Goal: Information Seeking & Learning: Find specific fact

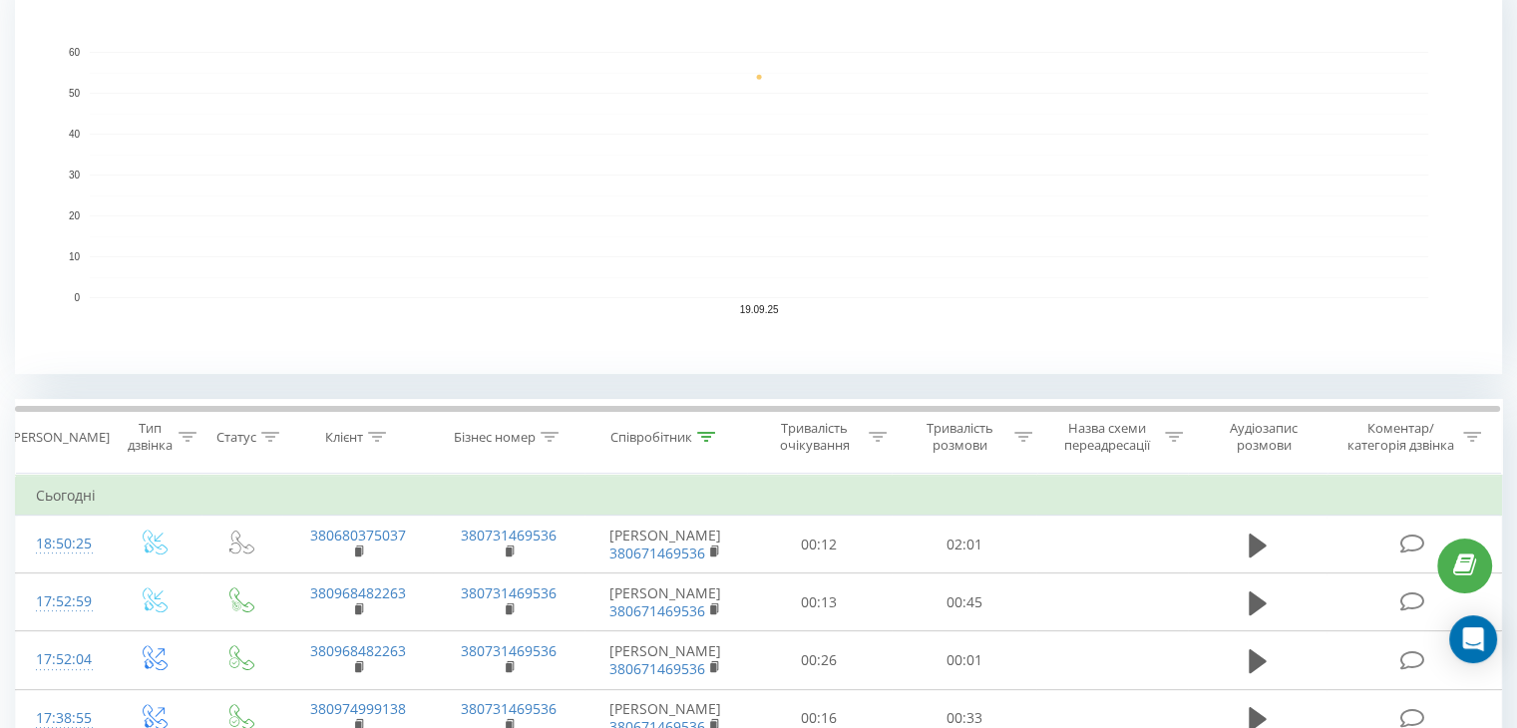
scroll to position [499, 0]
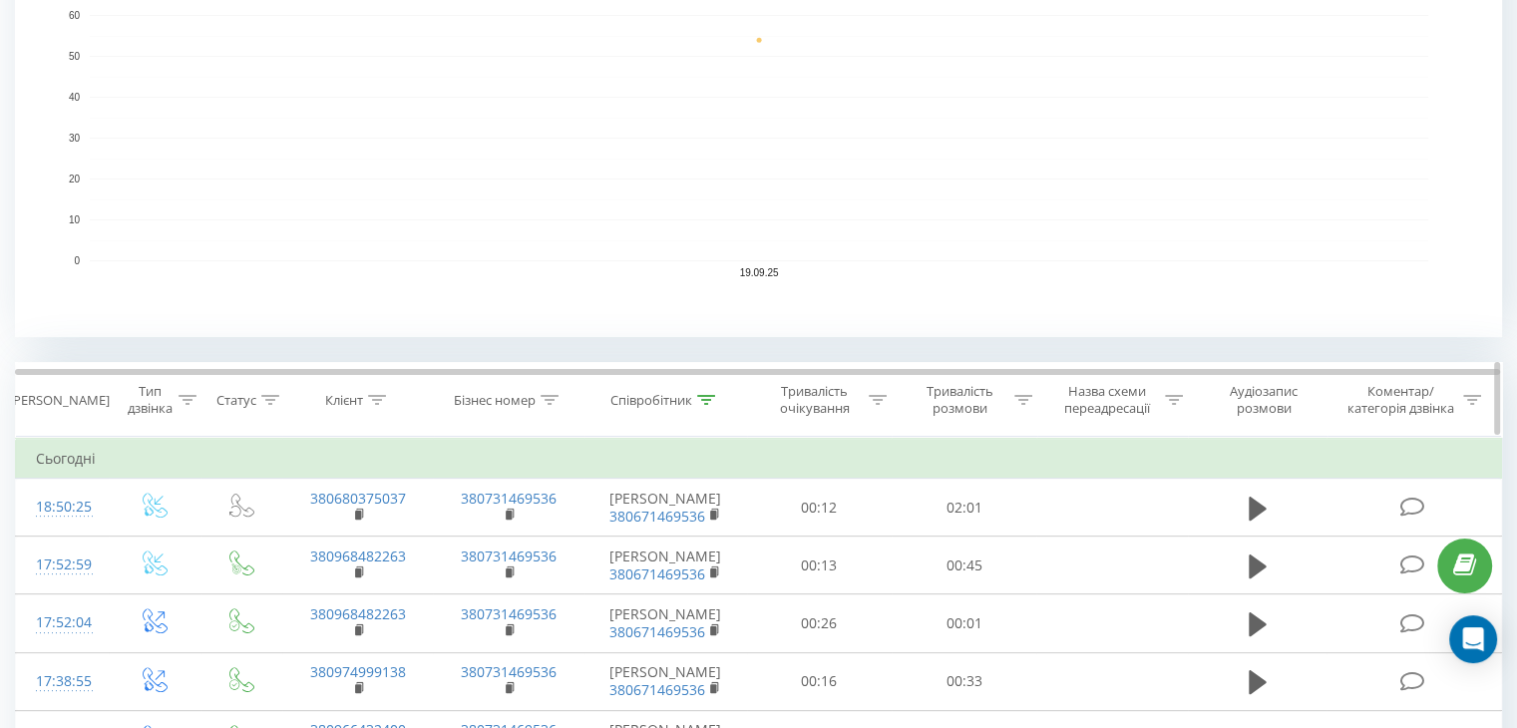
click at [709, 392] on div at bounding box center [706, 400] width 18 height 17
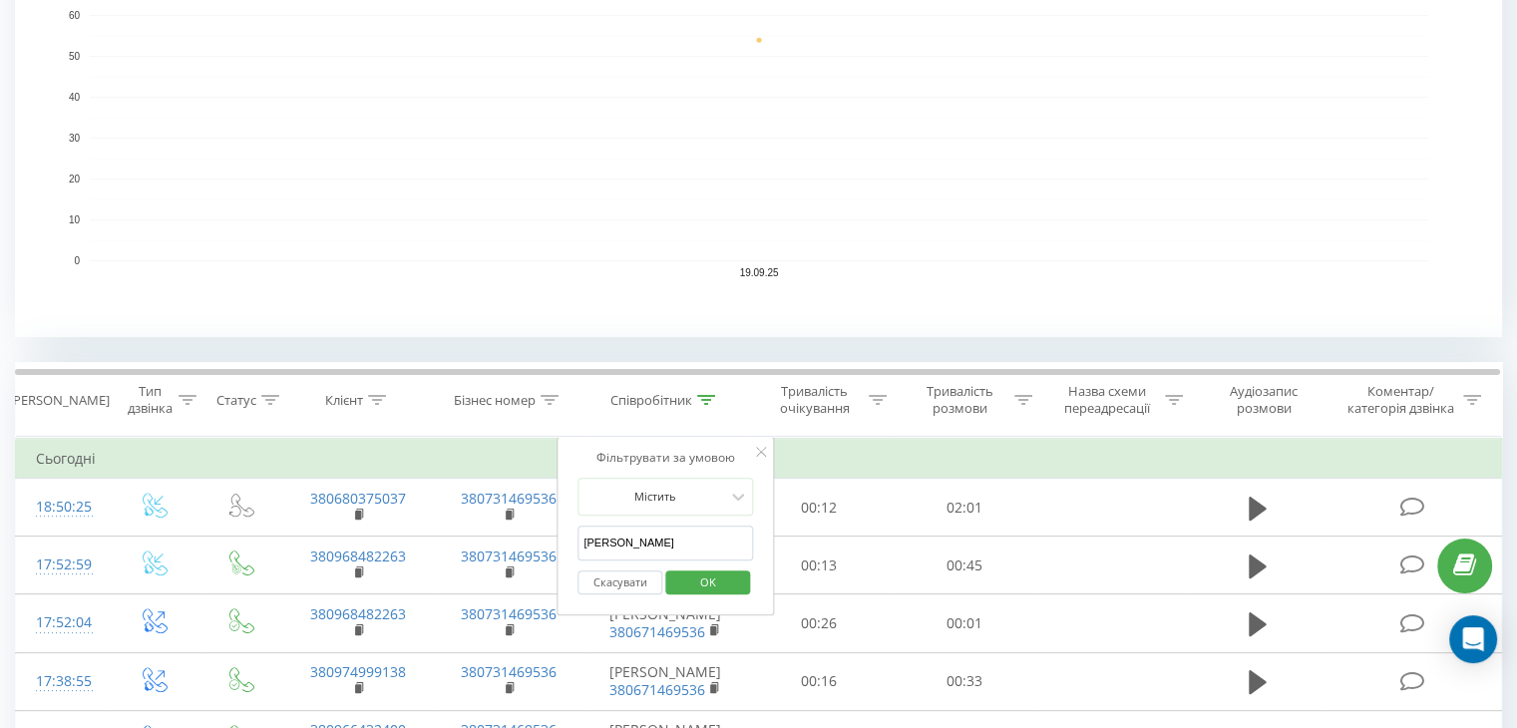
drag, startPoint x: 647, startPoint y: 542, endPoint x: 560, endPoint y: 546, distance: 87.9
click at [560, 546] on div "Фільтрувати за умовою Містить [PERSON_NAME] Скасувати OK" at bounding box center [665, 527] width 217 height 180
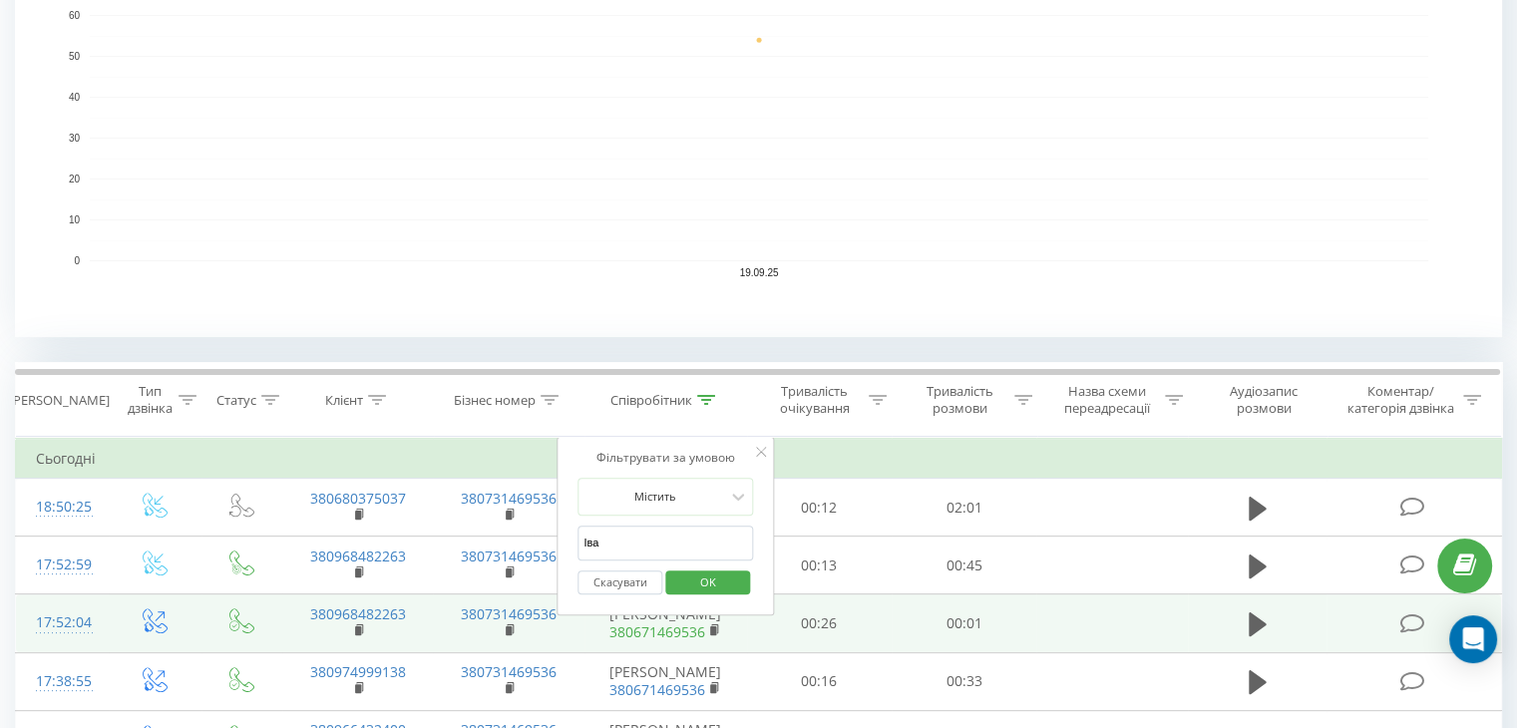
type input "[PERSON_NAME]"
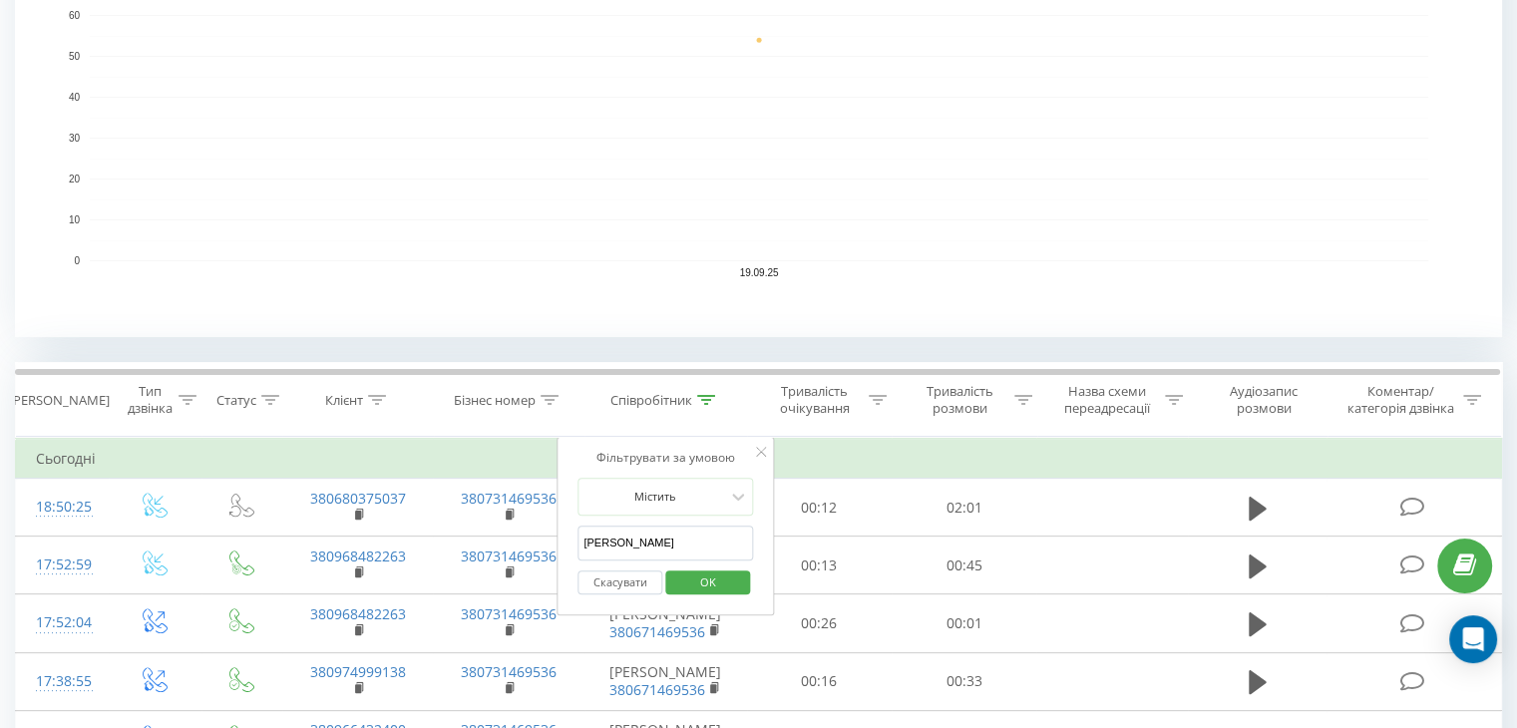
drag, startPoint x: 741, startPoint y: 584, endPoint x: 734, endPoint y: 596, distance: 13.9
click at [741, 584] on button "OK" at bounding box center [707, 583] width 85 height 25
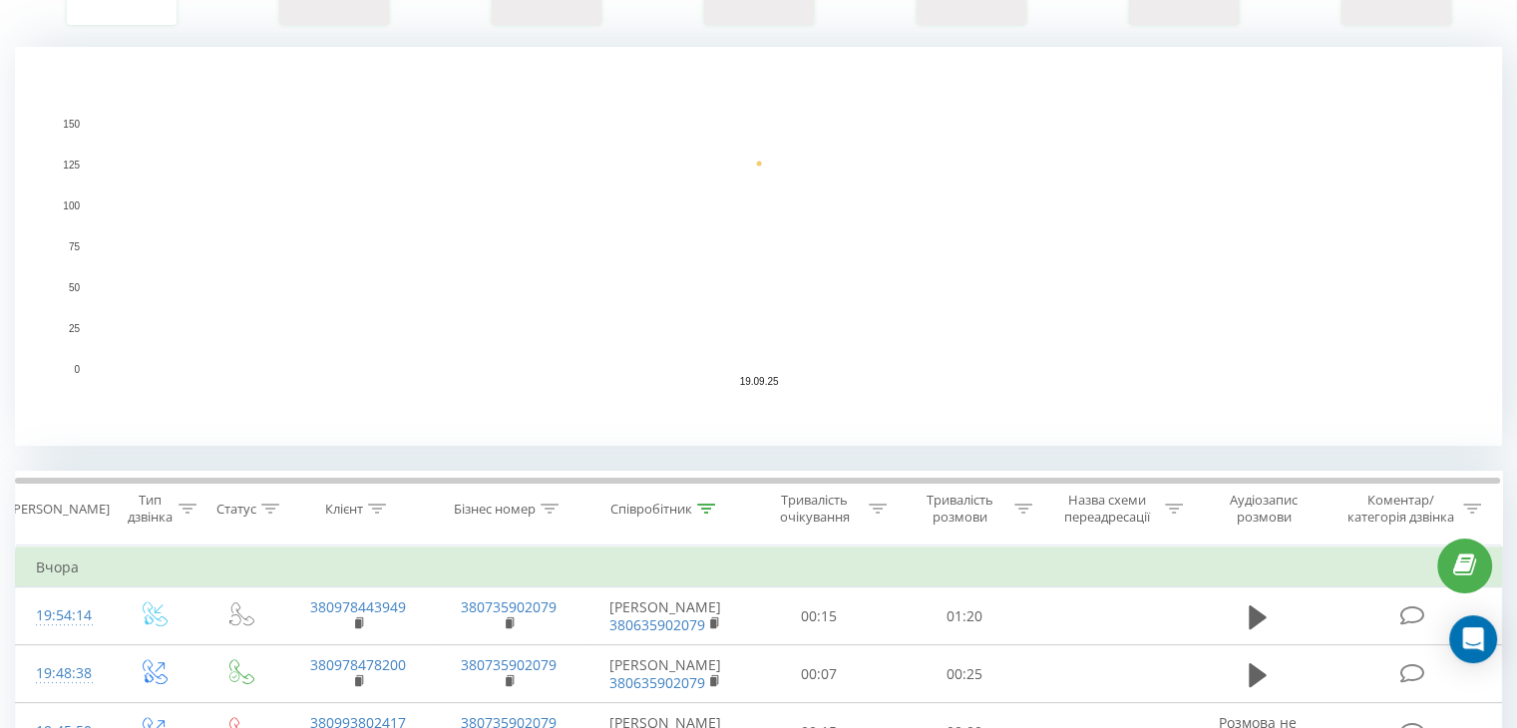
scroll to position [499, 0]
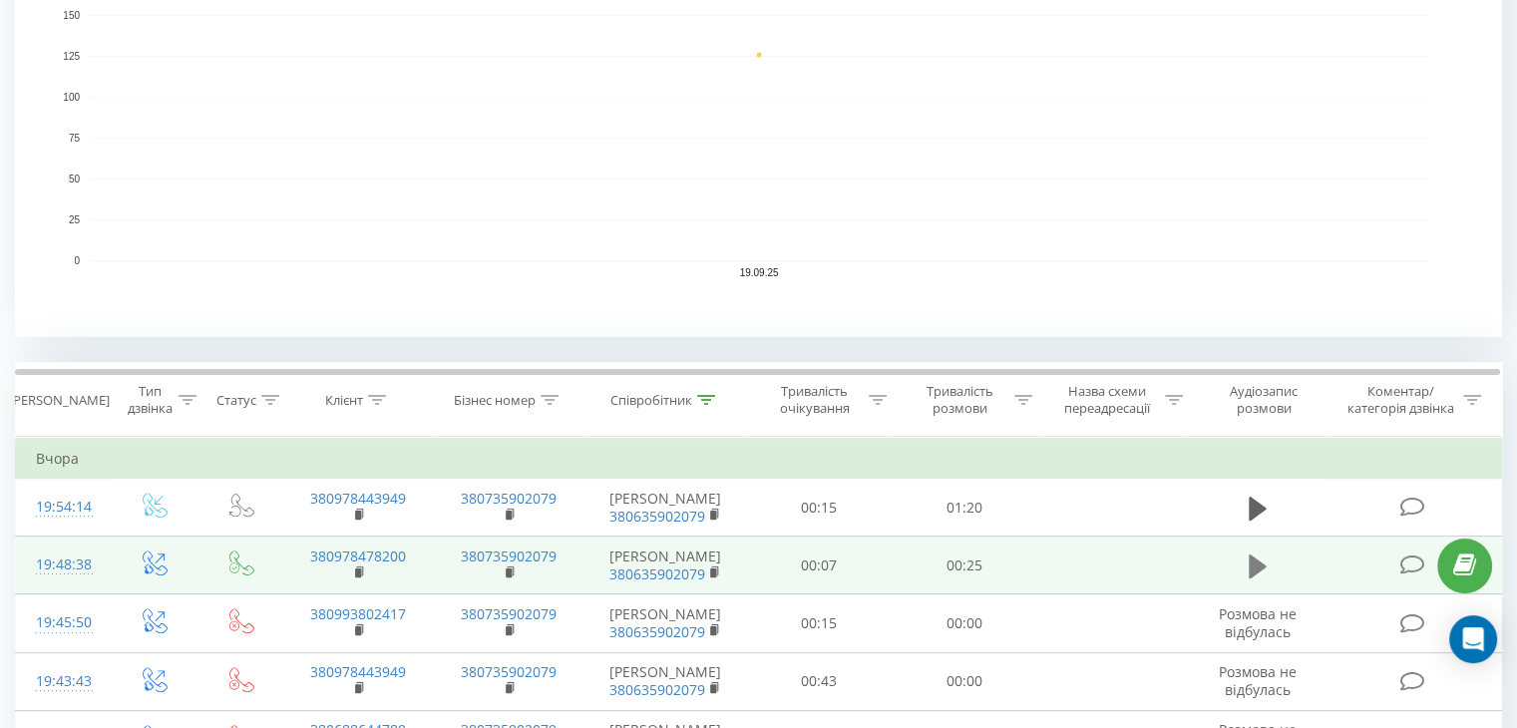
click at [1256, 564] on icon at bounding box center [1258, 567] width 18 height 24
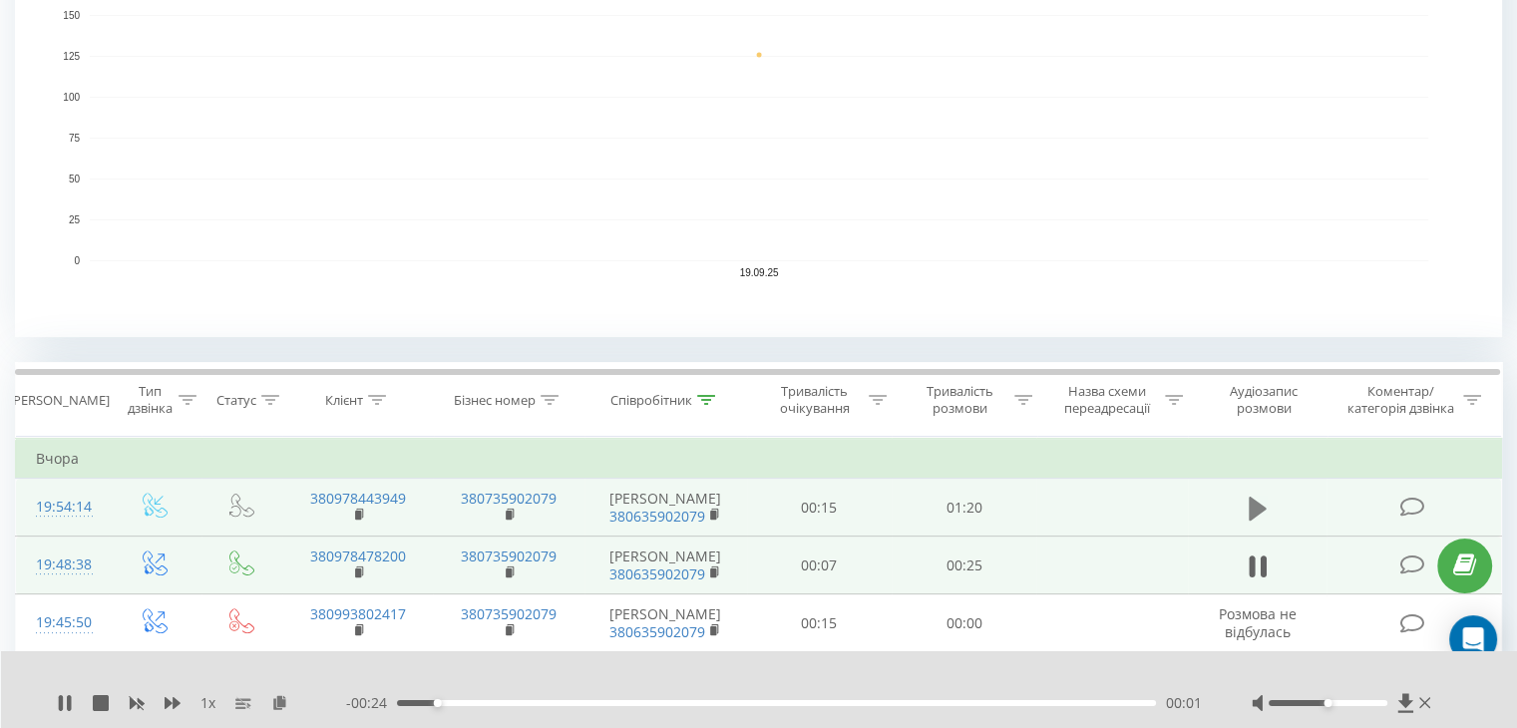
click at [1261, 512] on icon at bounding box center [1258, 509] width 18 height 28
click at [1254, 501] on icon at bounding box center [1252, 509] width 6 height 22
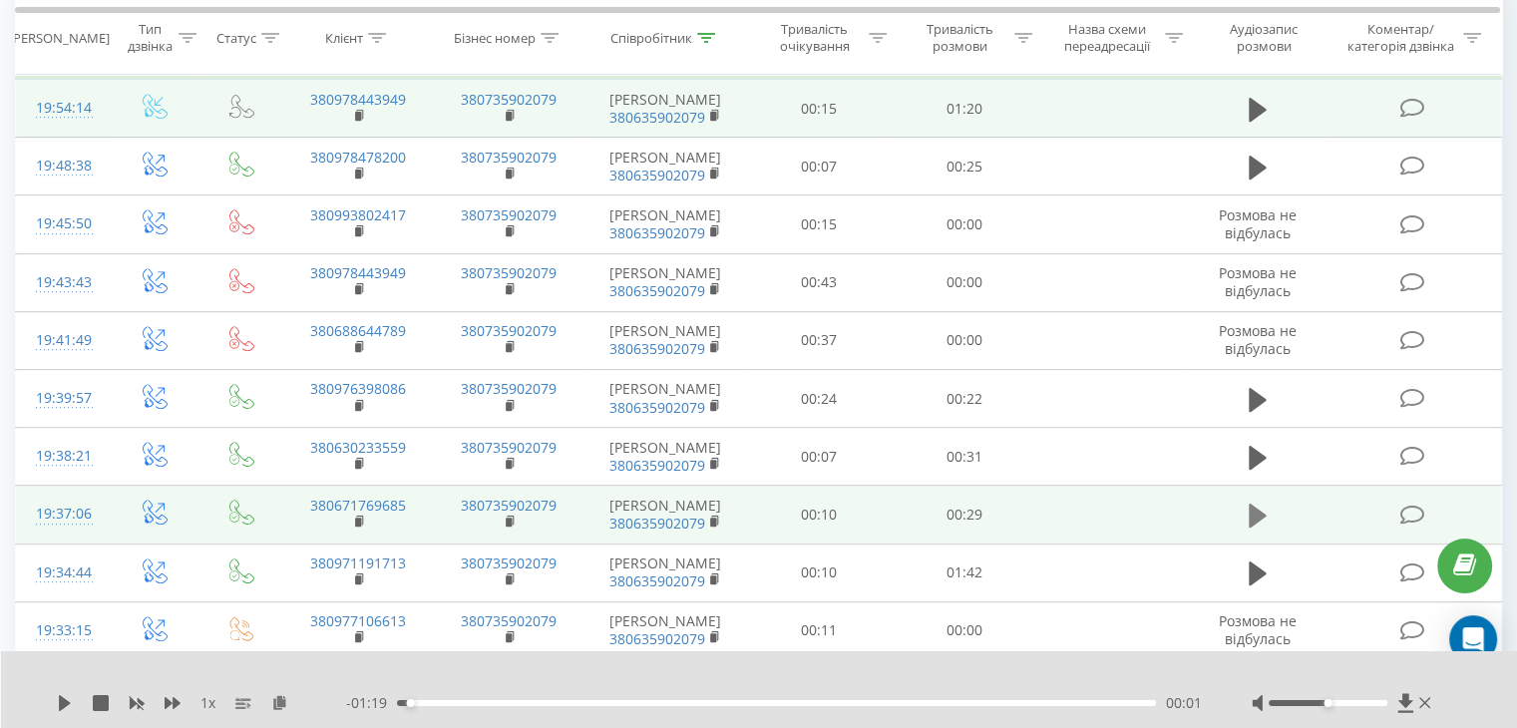
click at [1259, 513] on icon at bounding box center [1258, 516] width 18 height 24
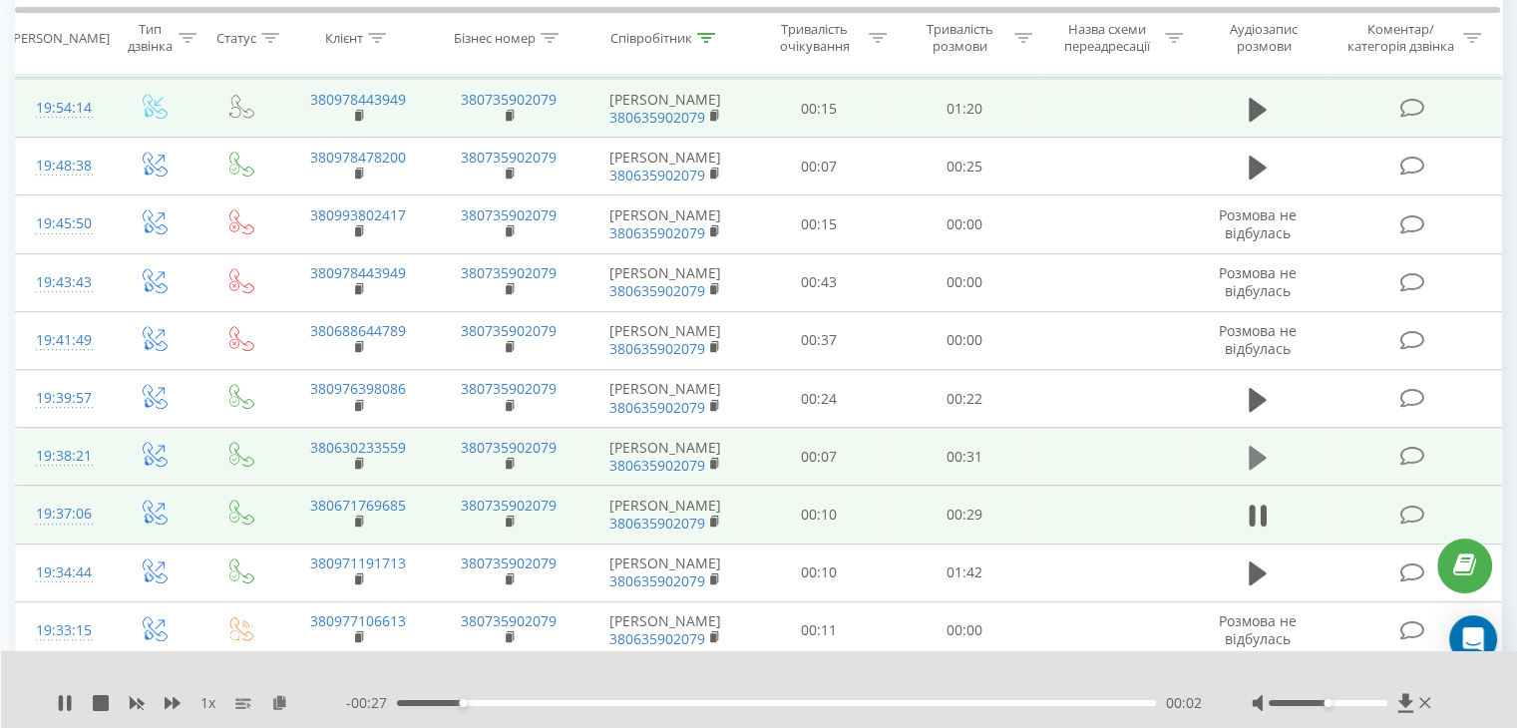
click at [1256, 458] on icon at bounding box center [1258, 458] width 18 height 24
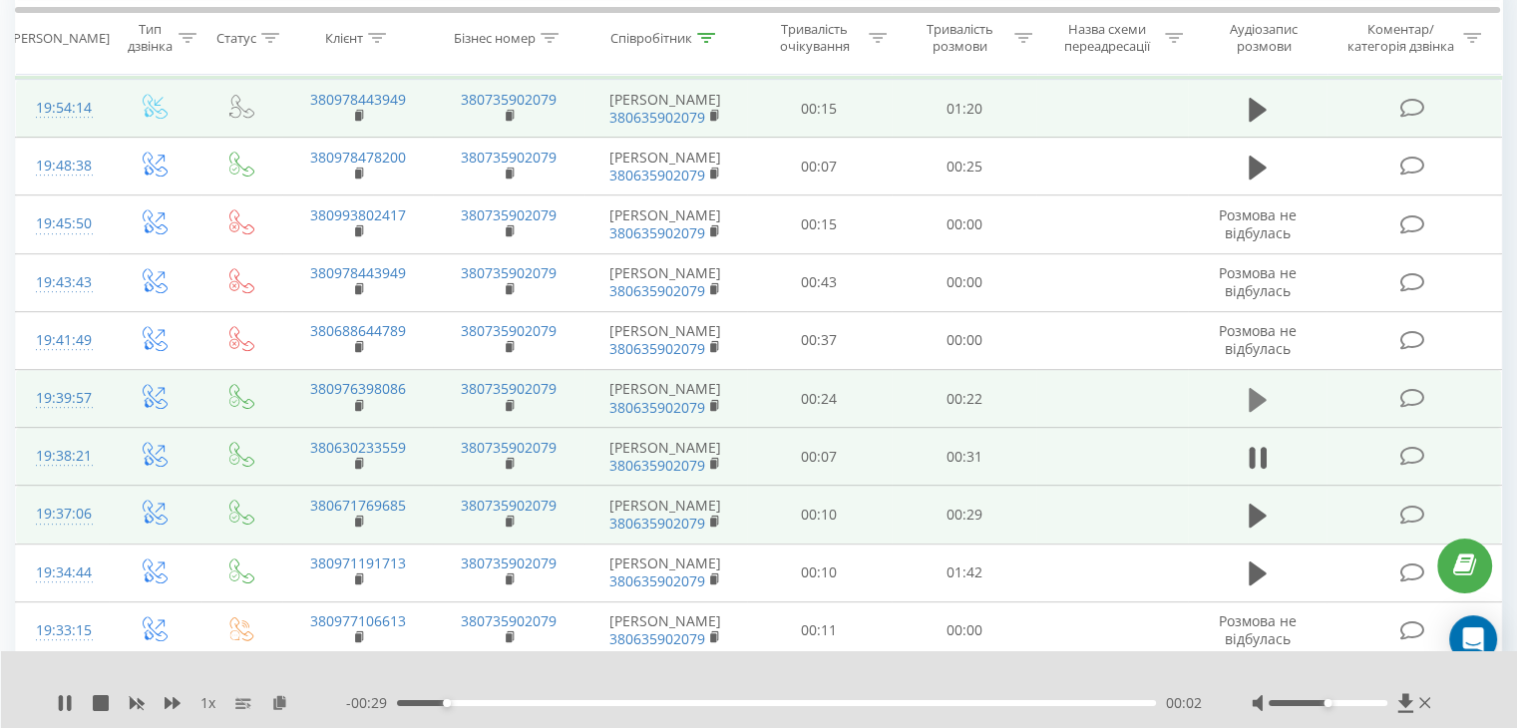
click at [1259, 388] on icon at bounding box center [1258, 400] width 18 height 28
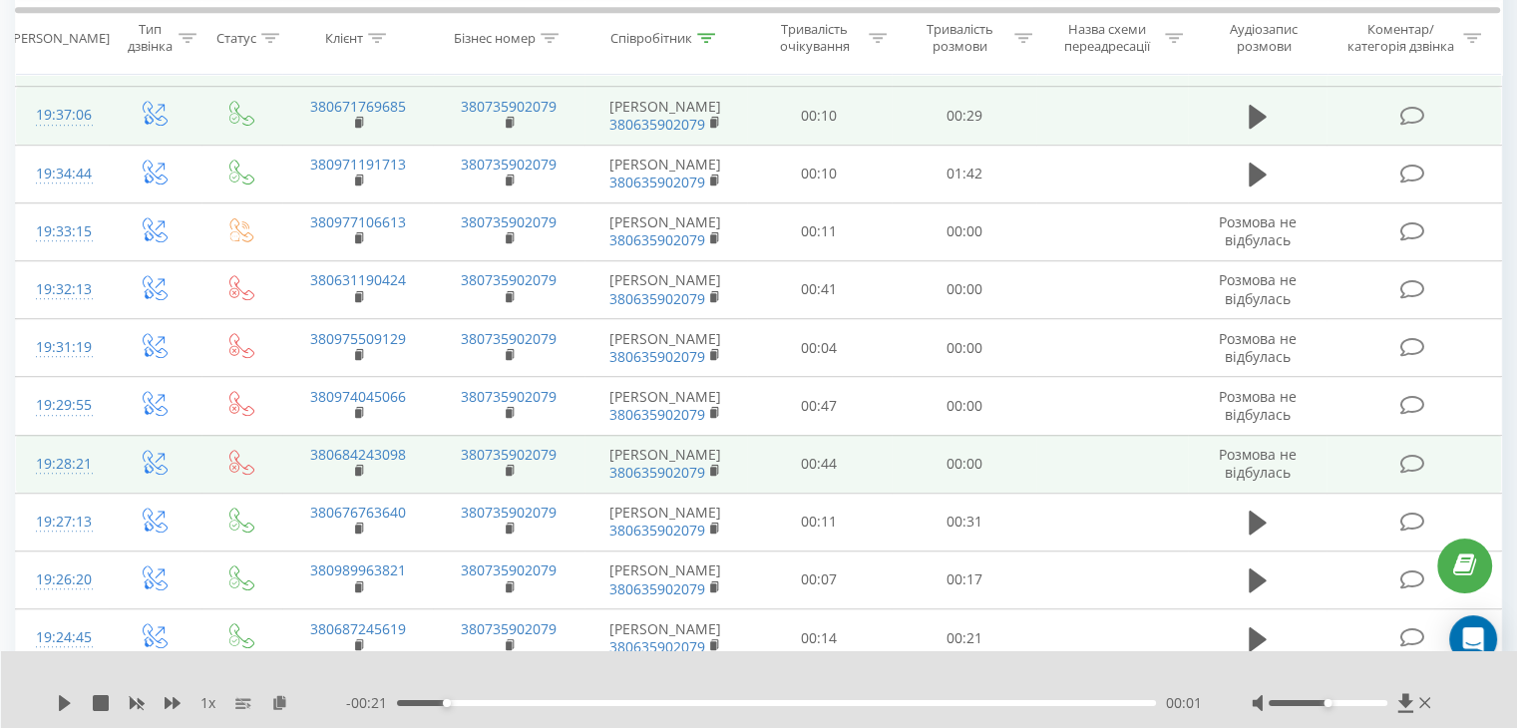
scroll to position [1397, 0]
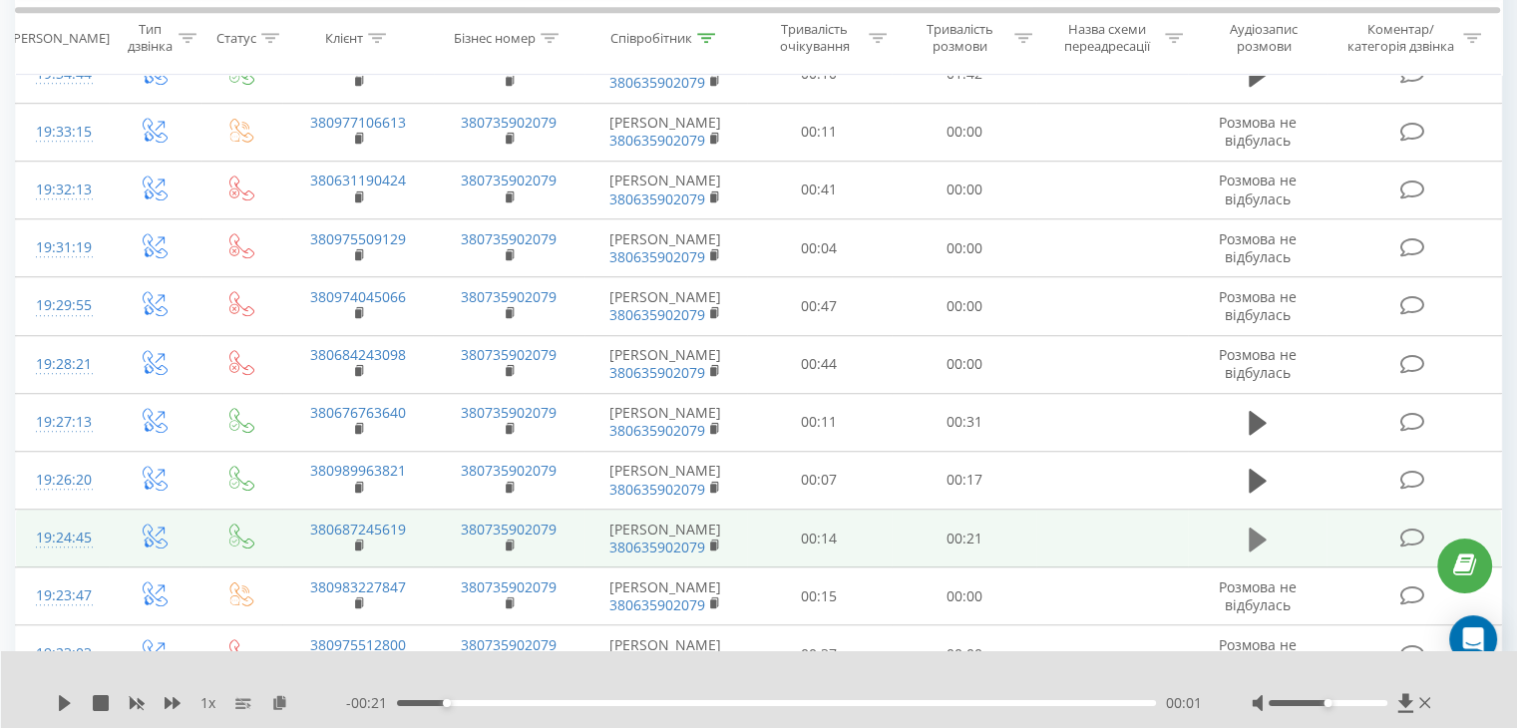
click at [1262, 532] on icon at bounding box center [1258, 540] width 18 height 28
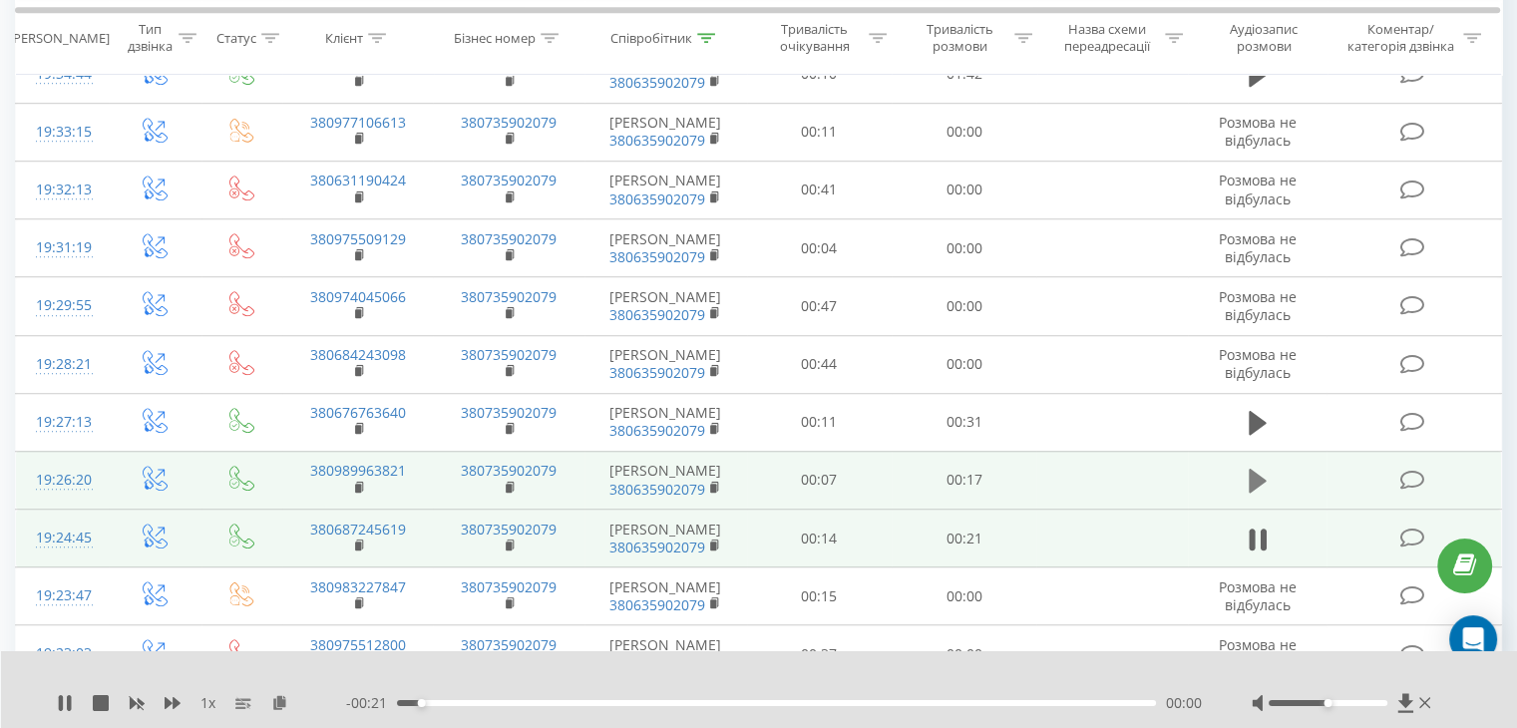
click at [1261, 480] on icon at bounding box center [1258, 481] width 18 height 24
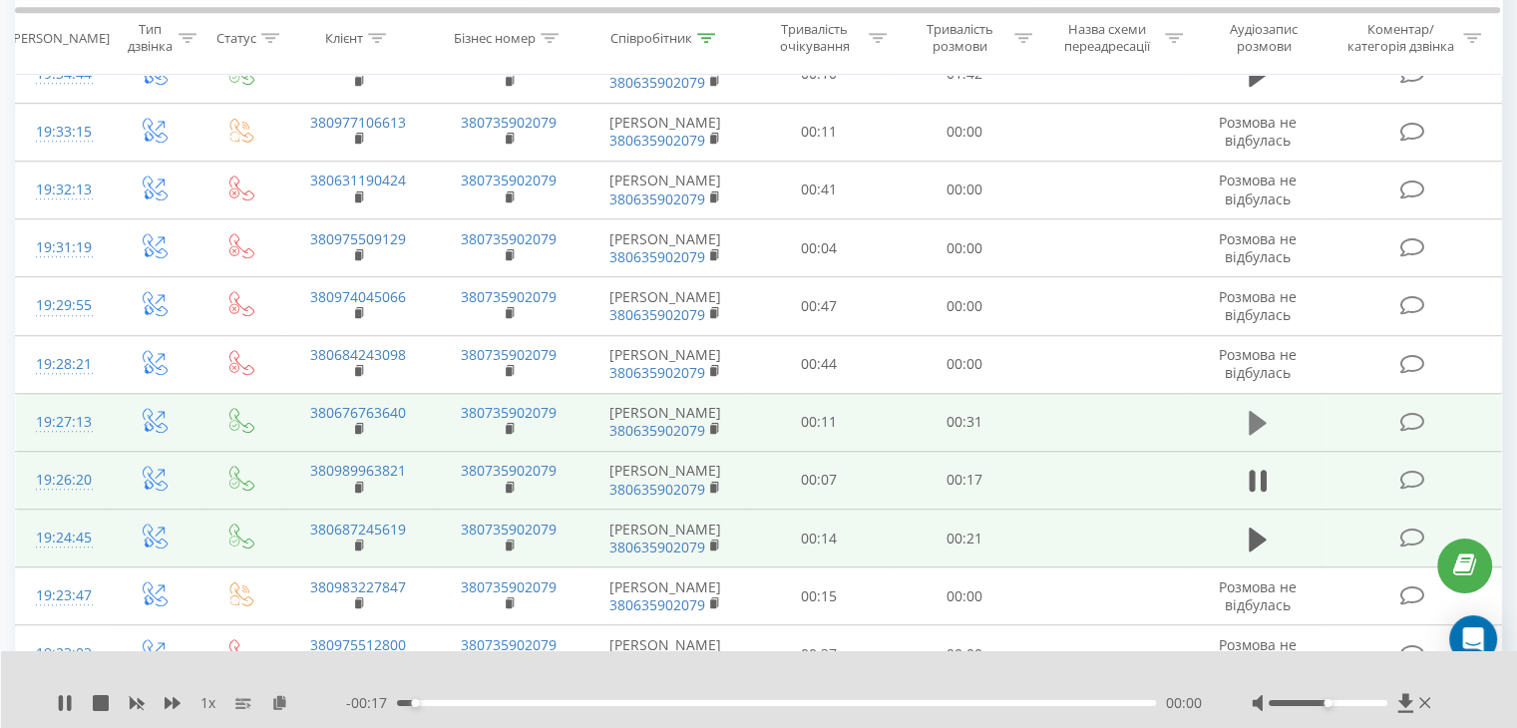
click at [1252, 420] on icon at bounding box center [1258, 423] width 18 height 24
click at [1252, 419] on icon at bounding box center [1252, 423] width 6 height 22
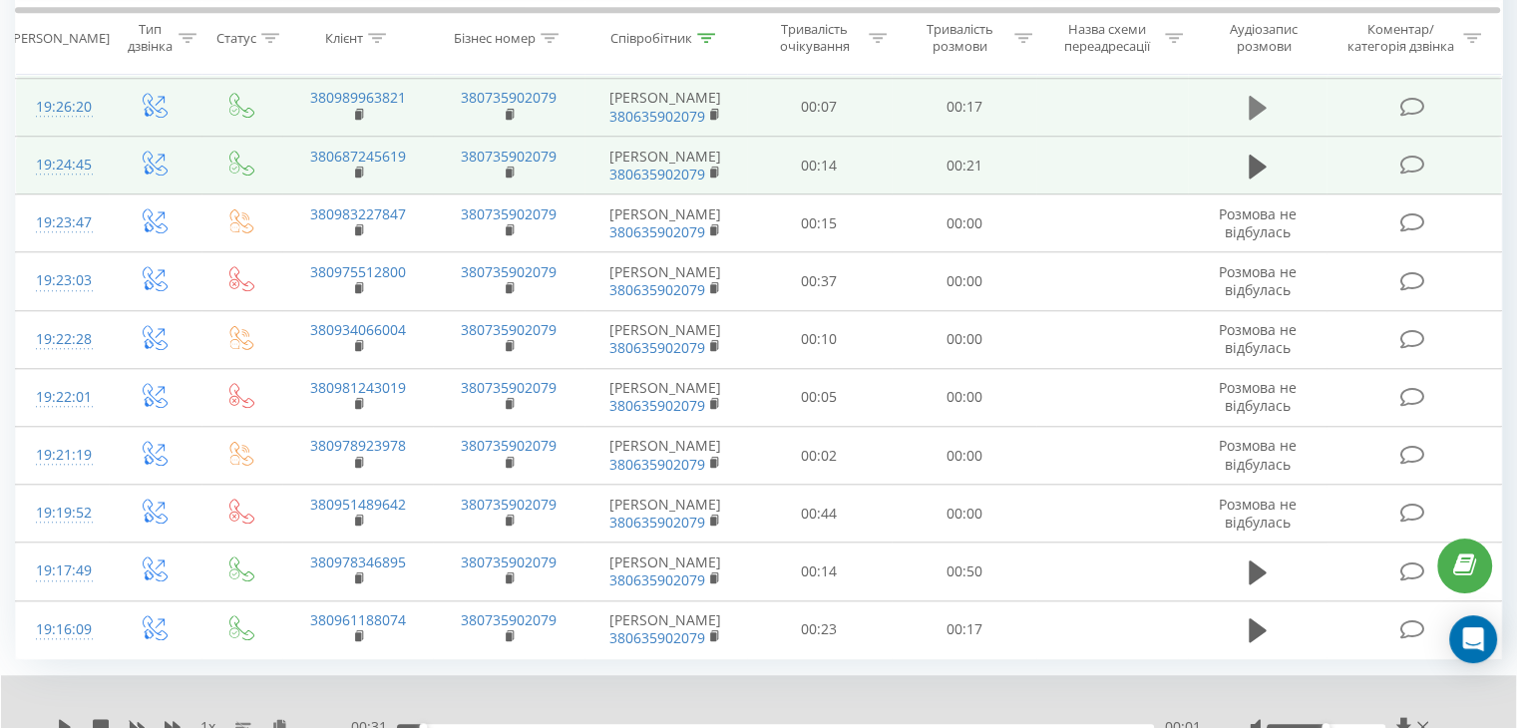
scroll to position [1846, 0]
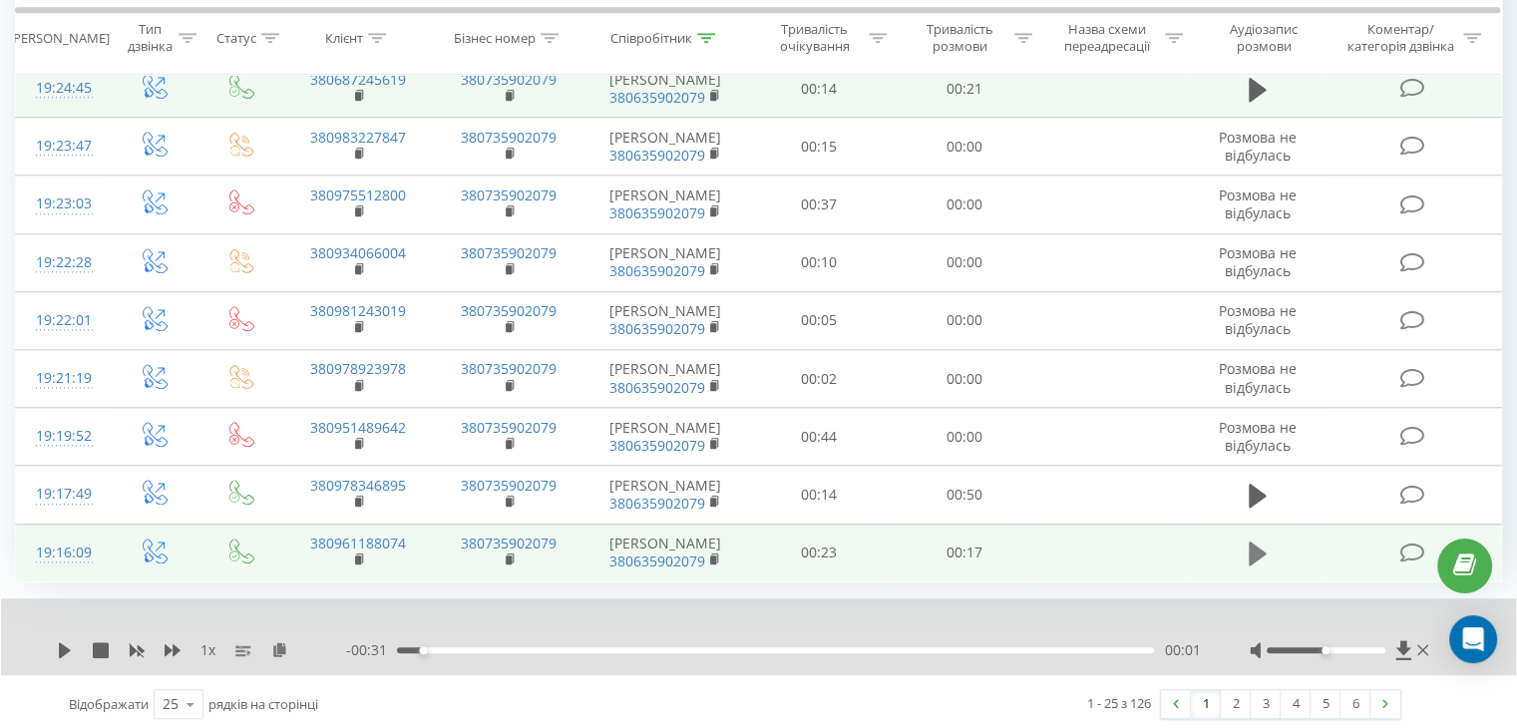
click at [1250, 551] on icon at bounding box center [1258, 554] width 18 height 24
click at [1250, 551] on icon at bounding box center [1252, 554] width 6 height 22
click at [1328, 695] on link "5" at bounding box center [1326, 704] width 30 height 28
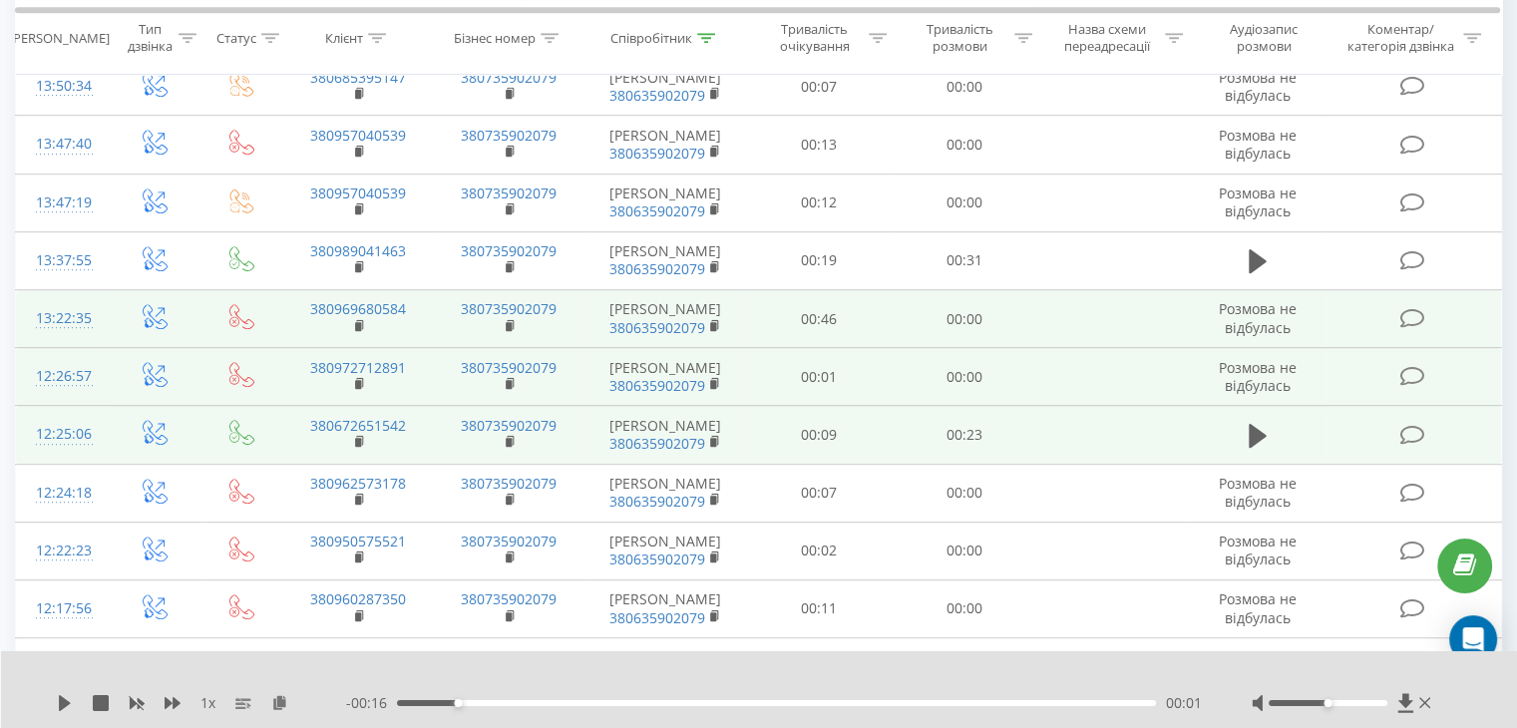
scroll to position [810, 0]
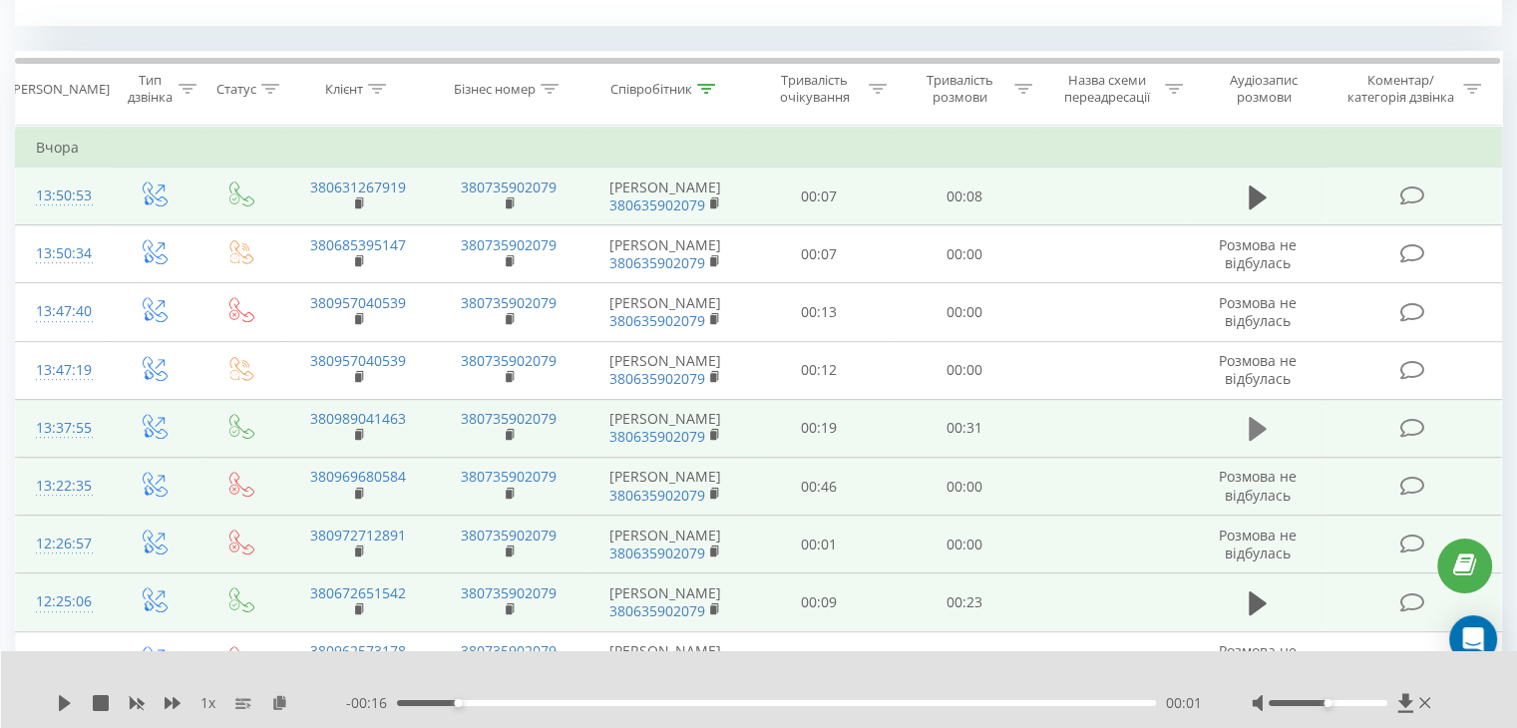
click at [1265, 421] on icon at bounding box center [1258, 429] width 18 height 28
click at [1265, 421] on icon at bounding box center [1263, 429] width 6 height 22
click at [1249, 200] on icon at bounding box center [1258, 197] width 18 height 24
click at [1249, 200] on icon at bounding box center [1252, 198] width 6 height 22
click at [1249, 200] on icon at bounding box center [1258, 197] width 18 height 24
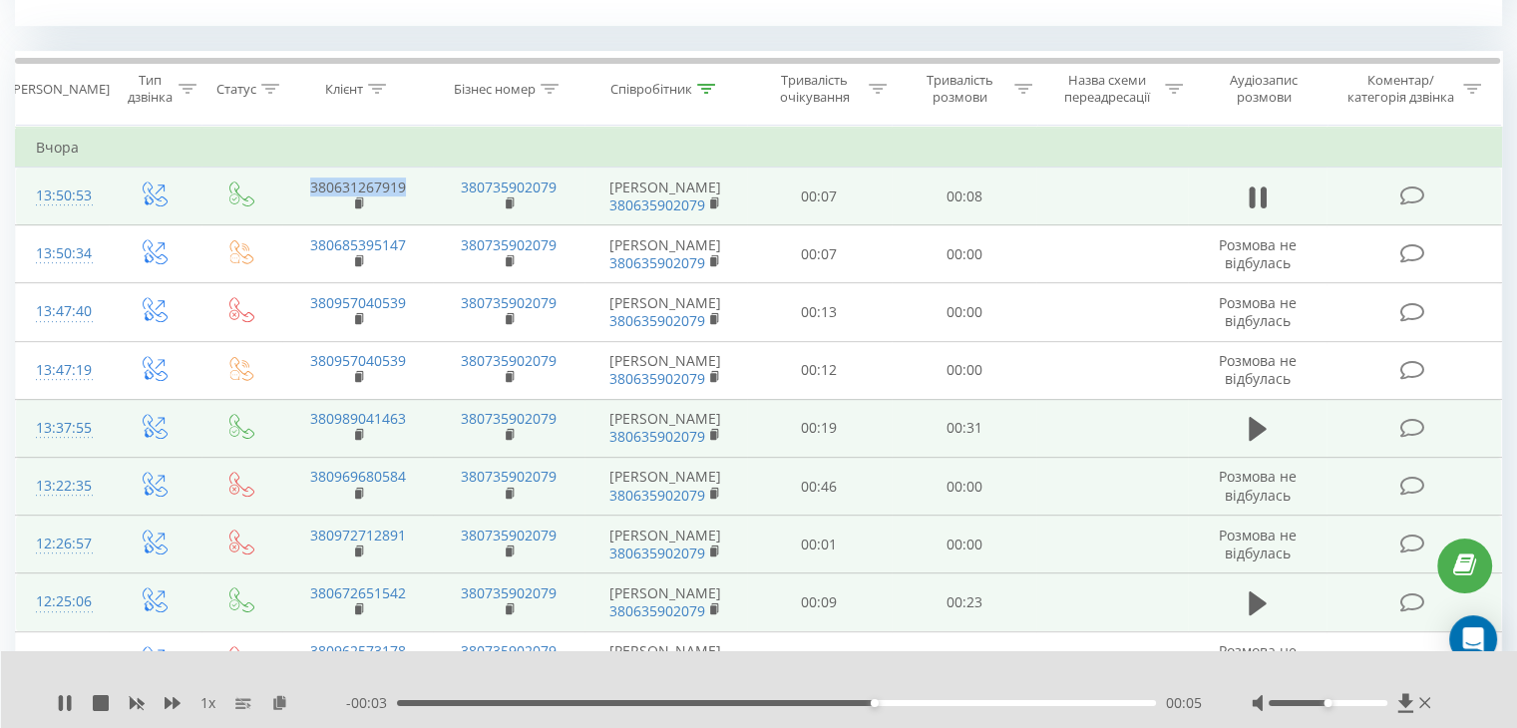
drag, startPoint x: 304, startPoint y: 184, endPoint x: 415, endPoint y: 181, distance: 110.8
click at [415, 181] on td "380631267919" at bounding box center [357, 197] width 151 height 58
copy link "380631267919"
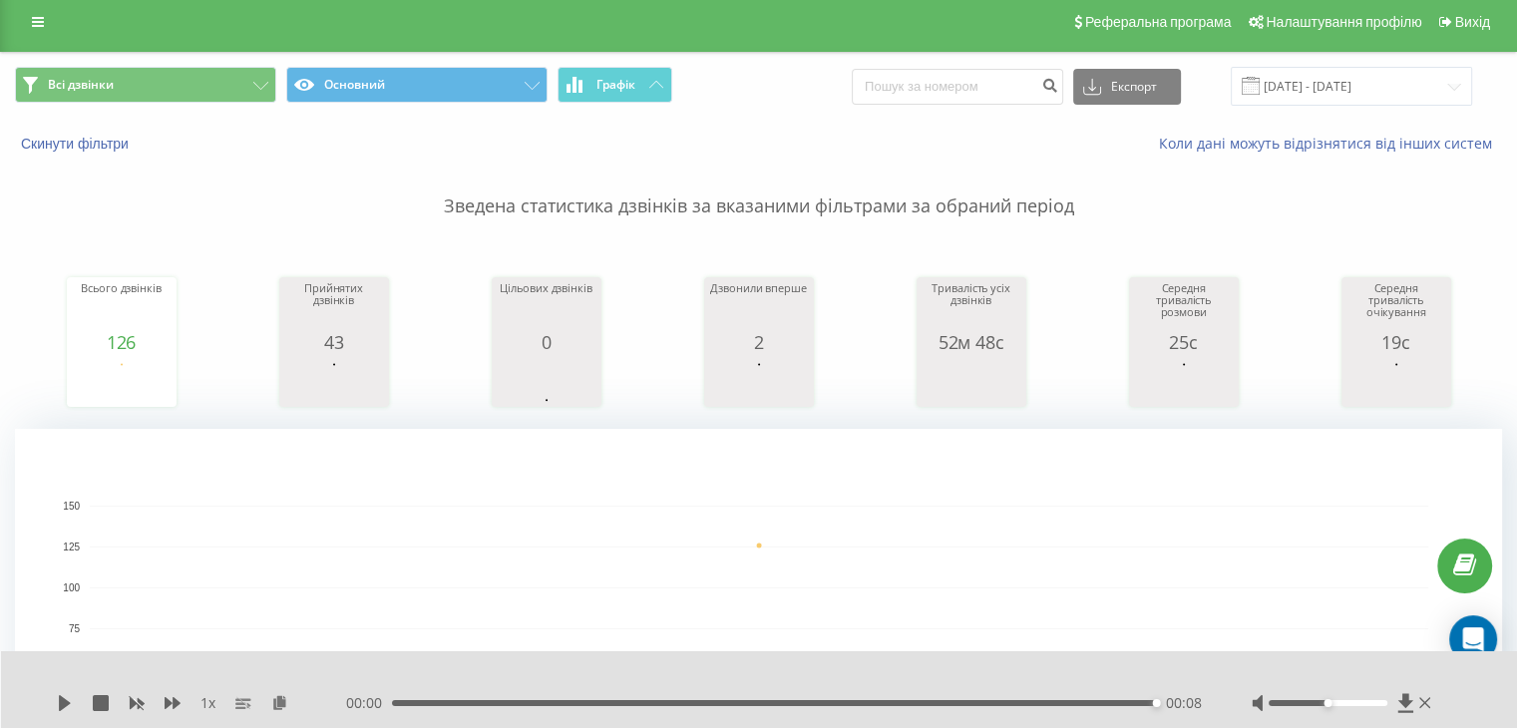
scroll to position [0, 0]
